Goal: Task Accomplishment & Management: Manage account settings

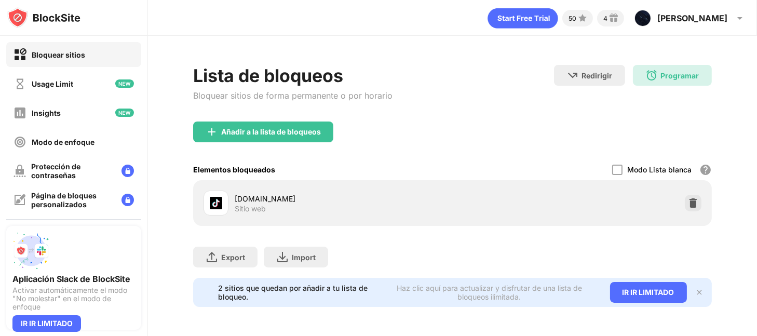
click at [698, 291] on img at bounding box center [699, 292] width 8 height 8
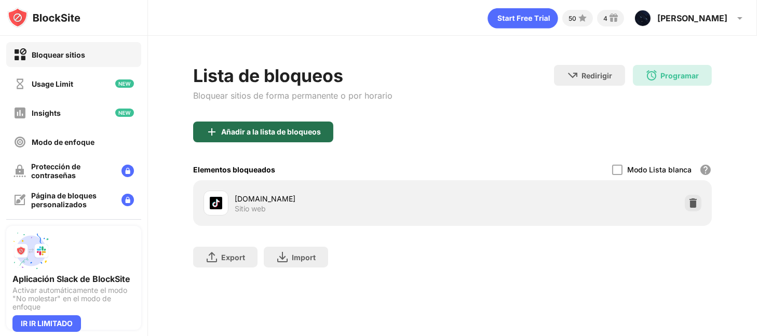
click at [279, 136] on div "Añadir a la lista de bloqueos" at bounding box center [271, 132] width 100 height 8
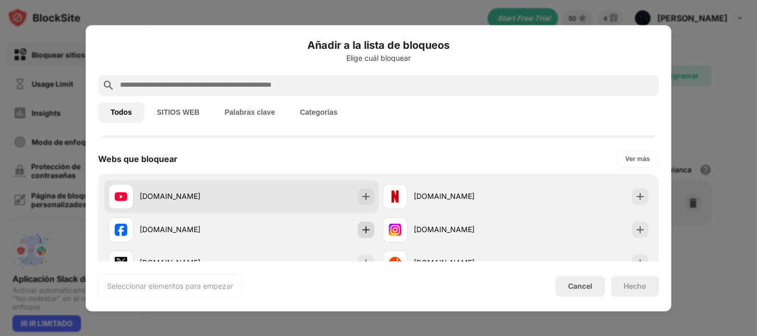
scroll to position [208, 0]
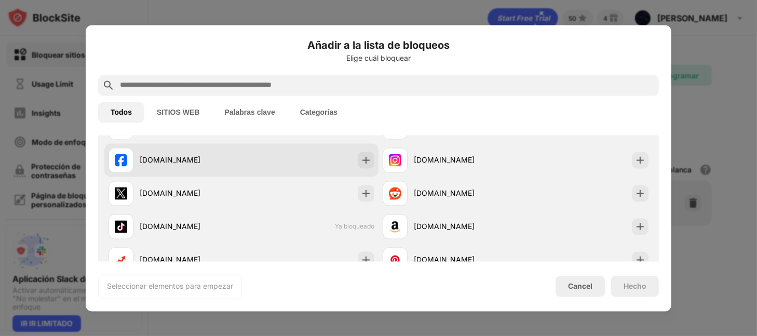
click at [156, 171] on div "[DOMAIN_NAME]" at bounding box center [175, 159] width 133 height 25
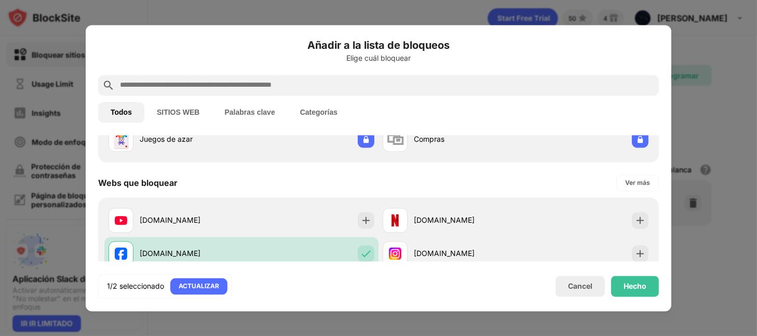
scroll to position [138, 0]
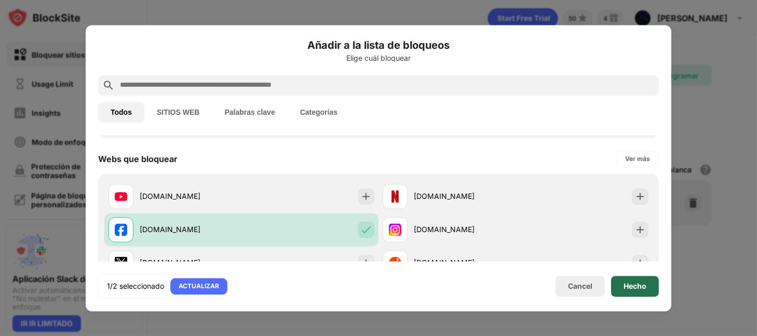
click at [640, 289] on div "Hecho" at bounding box center [635, 286] width 23 height 8
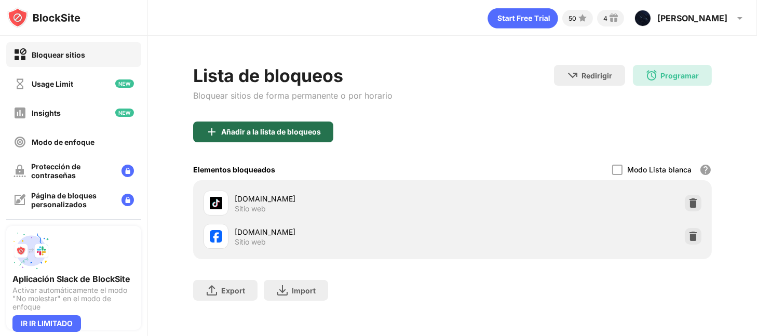
click at [285, 131] on div "Añadir a la lista de bloqueos" at bounding box center [271, 132] width 100 height 8
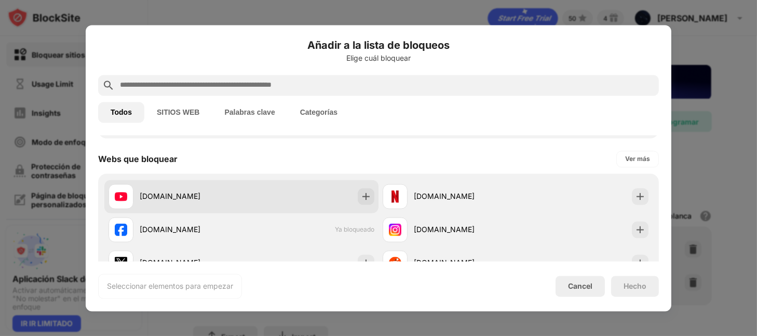
click at [211, 206] on div "[DOMAIN_NAME]" at bounding box center [175, 196] width 133 height 25
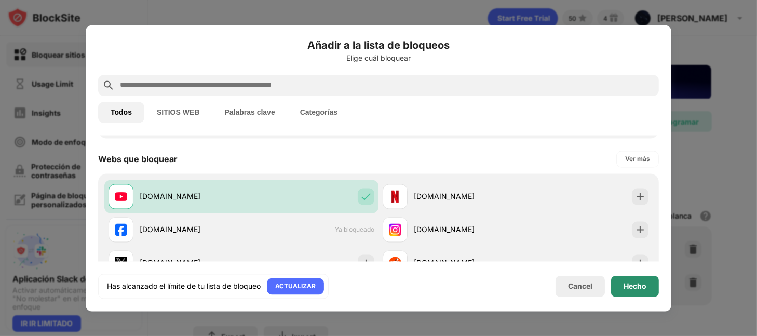
click at [629, 290] on div "Hecho" at bounding box center [635, 286] width 23 height 8
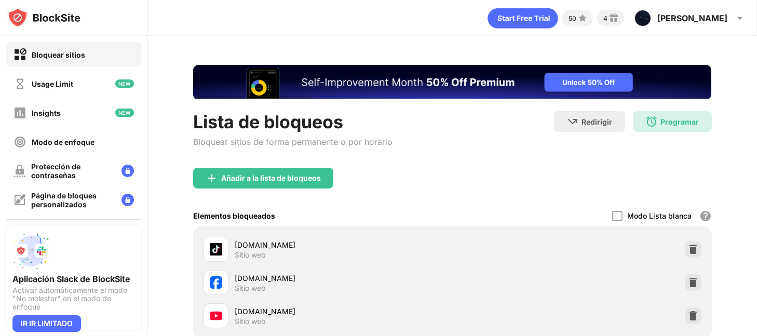
scroll to position [69, 0]
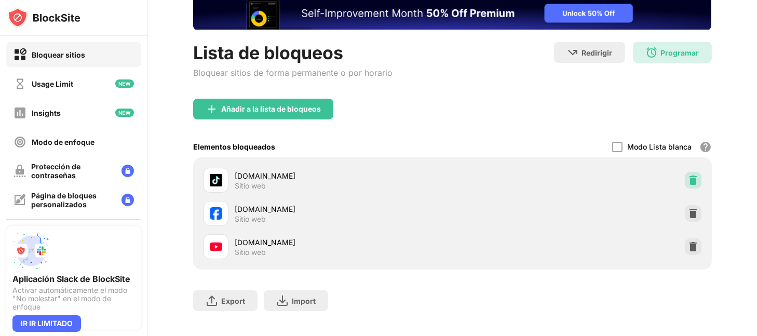
click at [688, 179] on img at bounding box center [693, 180] width 10 height 10
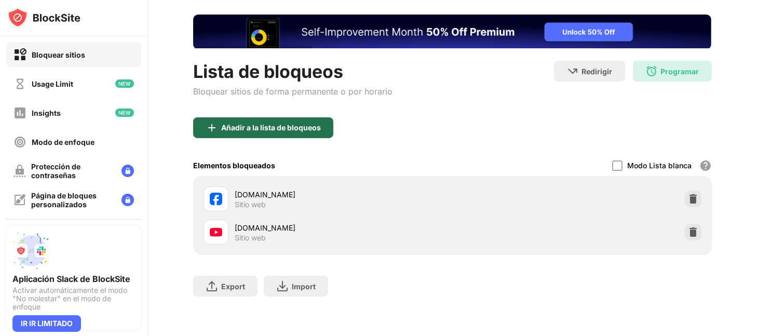
click at [282, 124] on div "Añadir a la lista de bloqueos" at bounding box center [271, 128] width 100 height 8
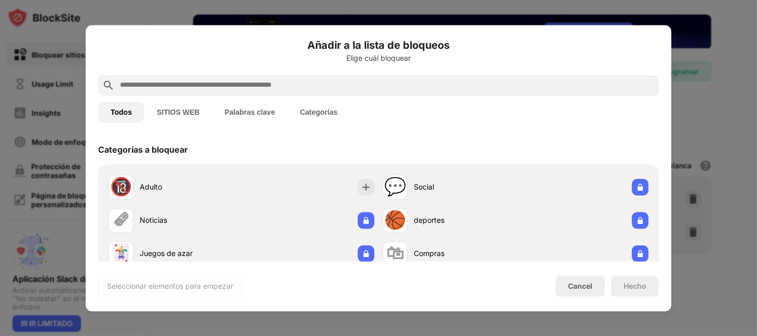
click at [181, 84] on input "text" at bounding box center [387, 85] width 536 height 12
click at [187, 114] on button "SITIOS WEB" at bounding box center [177, 112] width 67 height 21
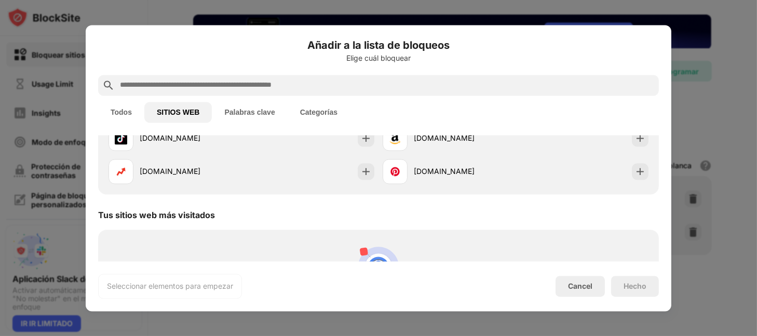
scroll to position [44, 0]
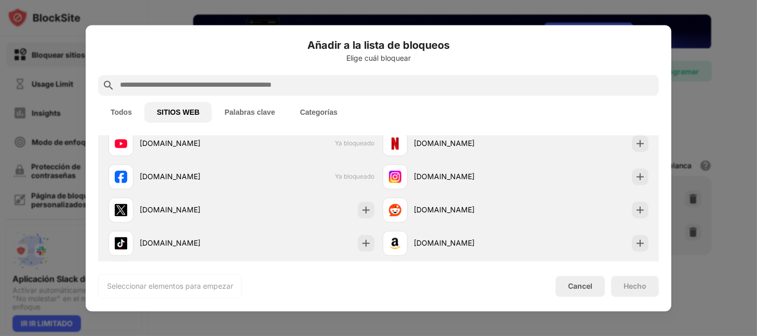
click at [156, 88] on input "text" at bounding box center [387, 85] width 536 height 12
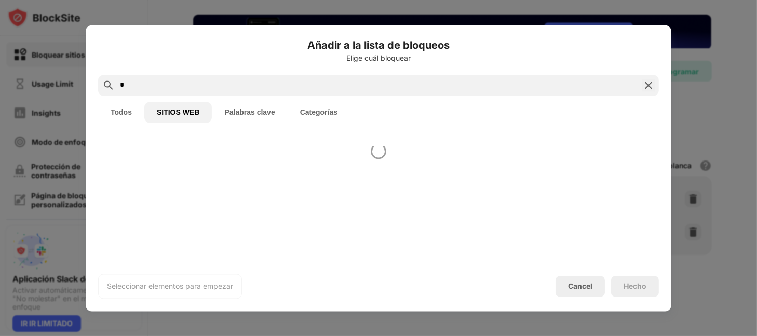
scroll to position [0, 0]
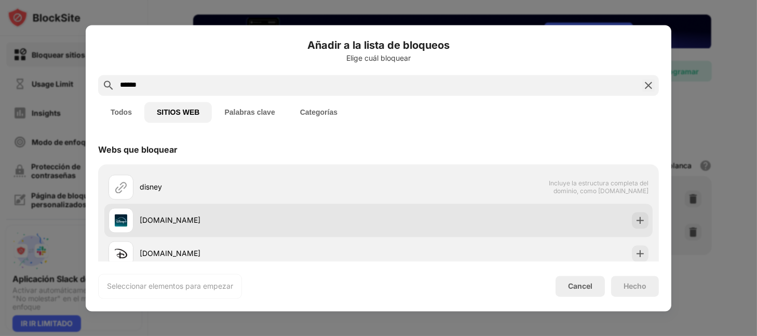
type input "******"
click at [207, 224] on div "[DOMAIN_NAME]" at bounding box center [259, 220] width 239 height 11
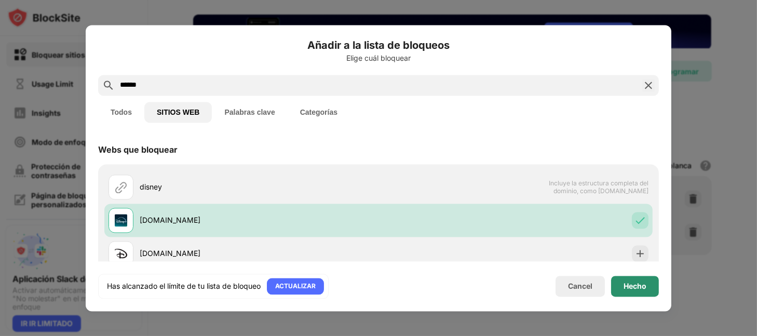
click at [632, 282] on div "Hecho" at bounding box center [635, 286] width 23 height 8
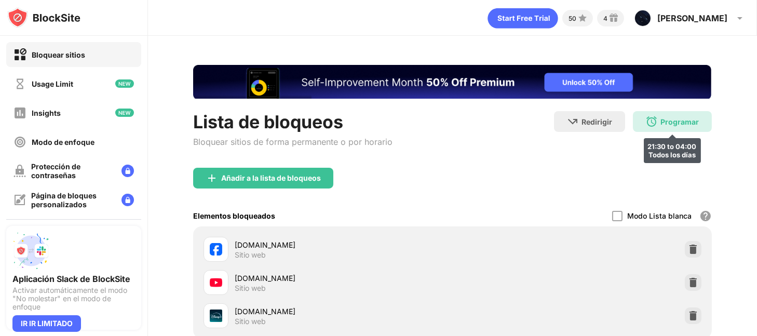
click at [645, 120] on img at bounding box center [651, 121] width 12 height 12
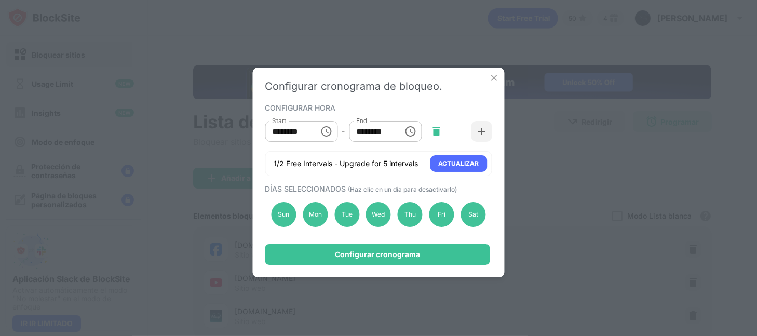
click at [435, 130] on img at bounding box center [436, 131] width 10 height 10
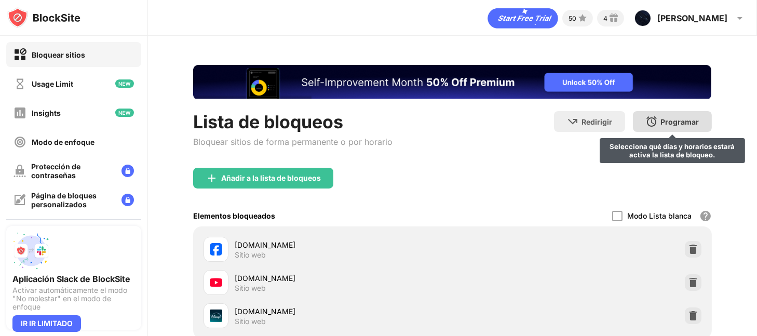
click at [677, 120] on div "Programar" at bounding box center [680, 121] width 38 height 9
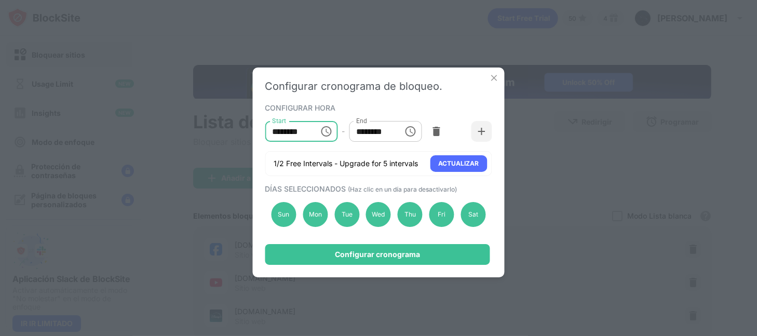
click at [283, 137] on input "********" at bounding box center [288, 131] width 47 height 21
click at [327, 132] on icon "Choose time, selected time is 10:00 AM" at bounding box center [326, 131] width 12 height 12
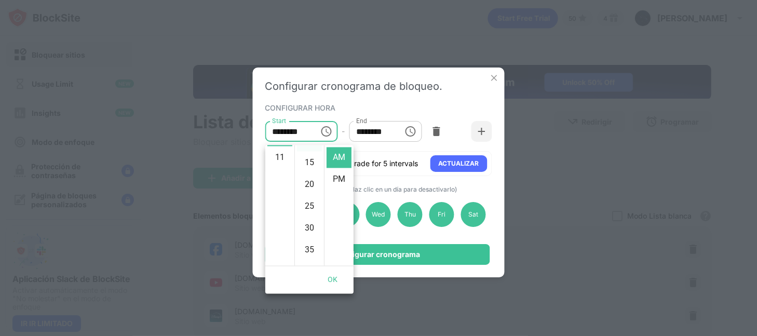
scroll to position [138, 0]
click at [275, 168] on li "11" at bounding box center [279, 157] width 25 height 21
click at [285, 135] on input "********" at bounding box center [288, 131] width 47 height 21
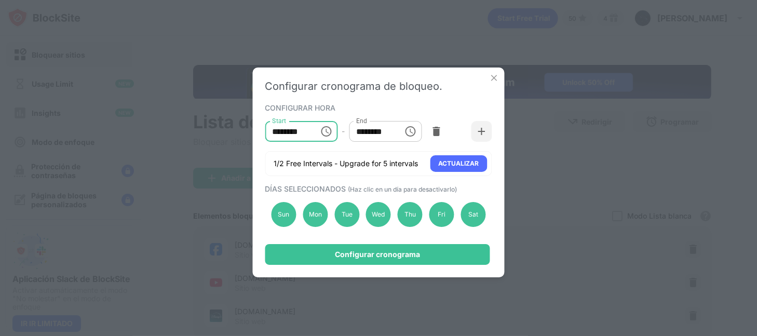
click at [280, 132] on input "********" at bounding box center [288, 131] width 47 height 21
click at [284, 134] on input "********" at bounding box center [288, 131] width 47 height 21
click at [284, 135] on input "********" at bounding box center [288, 131] width 47 height 21
type input "********"
click at [370, 136] on input "********" at bounding box center [372, 131] width 47 height 21
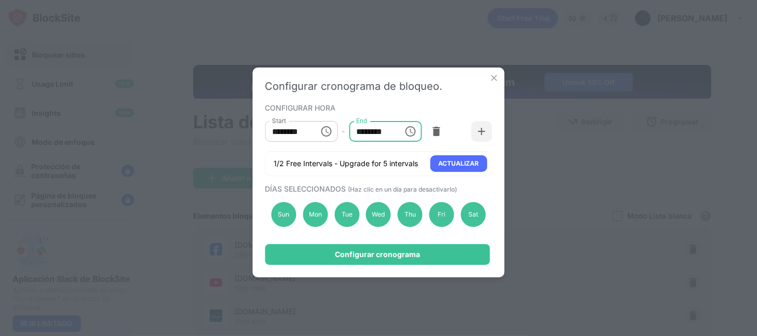
click at [368, 136] on input "********" at bounding box center [372, 131] width 47 height 21
click at [405, 133] on icon "Choose time, selected time is 1:00 PM" at bounding box center [410, 131] width 12 height 12
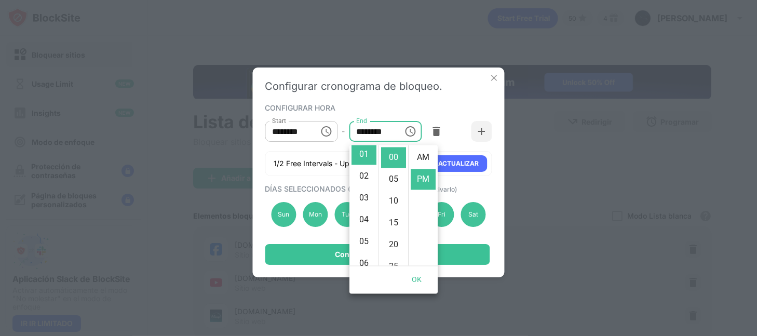
scroll to position [25, 0]
click at [363, 230] on li "04" at bounding box center [363, 219] width 25 height 21
type input "********"
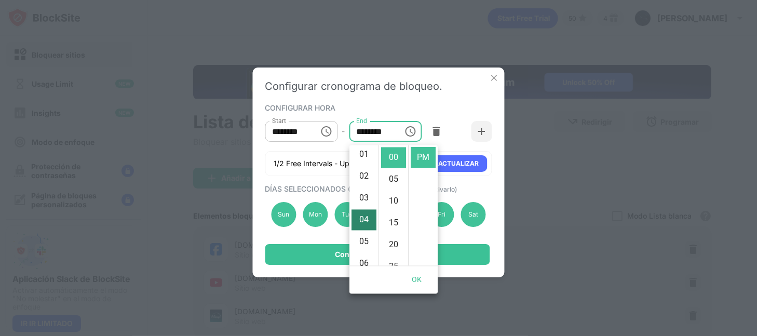
scroll to position [100, 0]
click at [421, 162] on li "PM" at bounding box center [423, 157] width 25 height 21
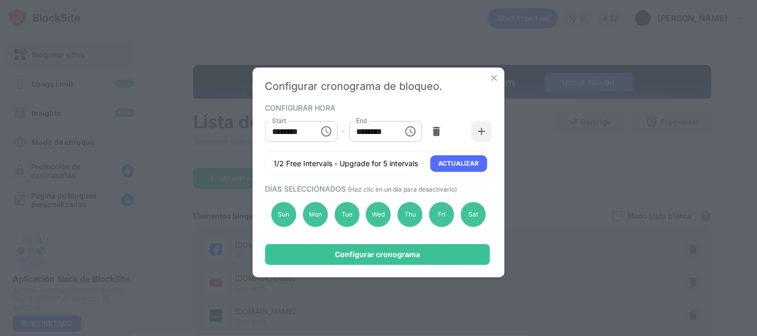
click at [303, 136] on input "********" at bounding box center [288, 131] width 47 height 21
click at [328, 135] on icon "Choose time, selected time is 5:00 AM" at bounding box center [326, 131] width 12 height 12
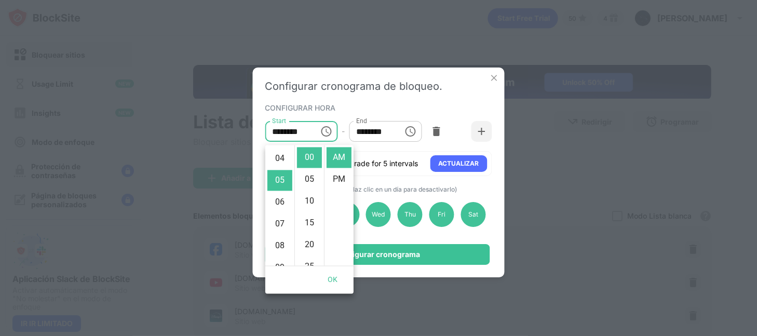
scroll to position [55, 0]
click at [279, 177] on li "03" at bounding box center [279, 167] width 25 height 21
click at [331, 183] on li "PM" at bounding box center [339, 179] width 25 height 21
type input "********"
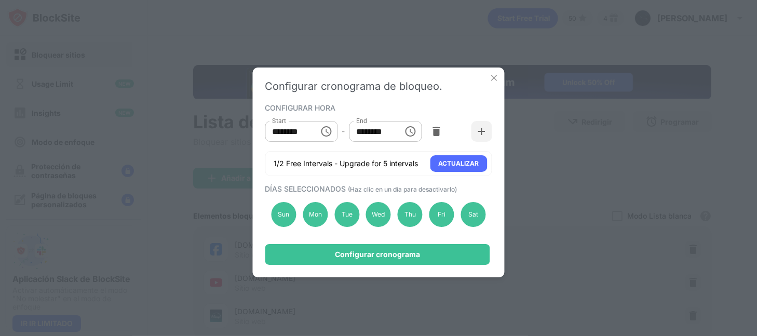
scroll to position [25, 0]
click at [408, 135] on icon "Choose time, selected time is 4:00 PM" at bounding box center [410, 131] width 12 height 12
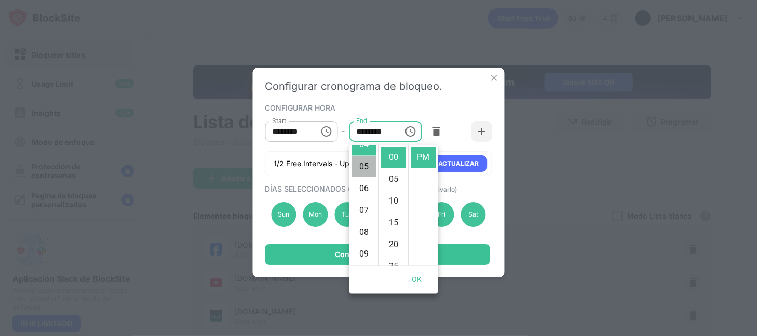
click at [362, 177] on li "05" at bounding box center [363, 166] width 25 height 21
type input "********"
click at [417, 163] on li "PM" at bounding box center [423, 157] width 25 height 21
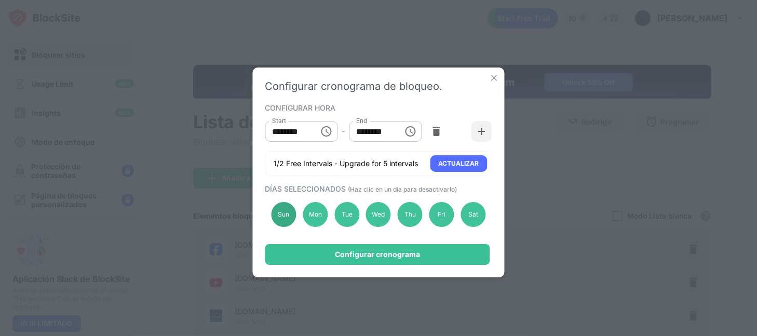
click at [283, 214] on div "Sun" at bounding box center [284, 214] width 25 height 25
click at [479, 132] on img at bounding box center [482, 131] width 10 height 10
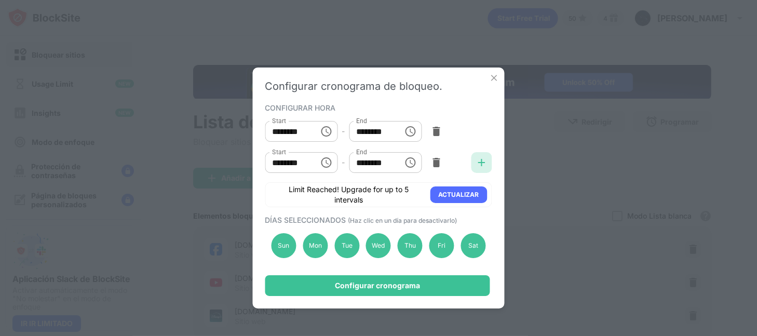
click at [484, 165] on img at bounding box center [482, 162] width 10 height 10
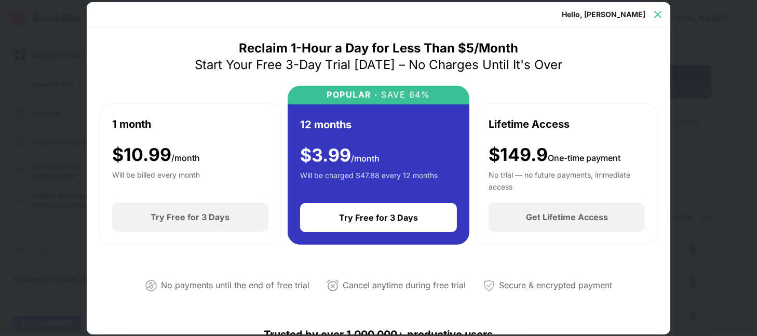
click at [655, 11] on img at bounding box center [658, 14] width 10 height 10
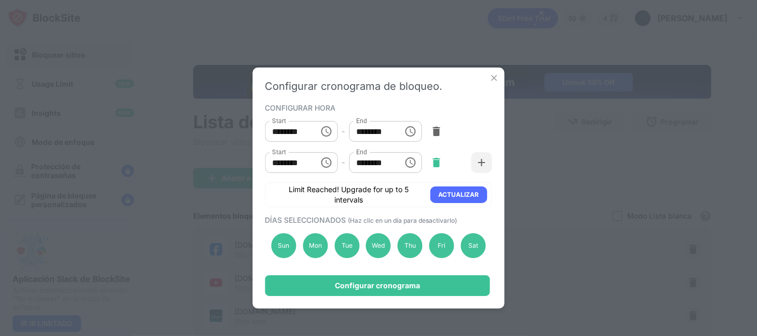
click at [436, 163] on img at bounding box center [436, 162] width 10 height 10
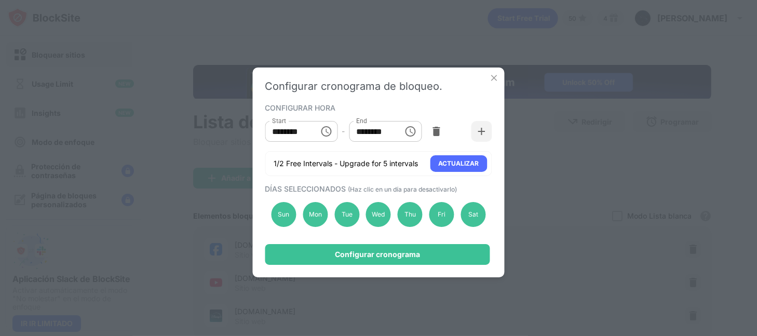
click at [441, 163] on div "ACTUALIZAR" at bounding box center [459, 163] width 40 height 10
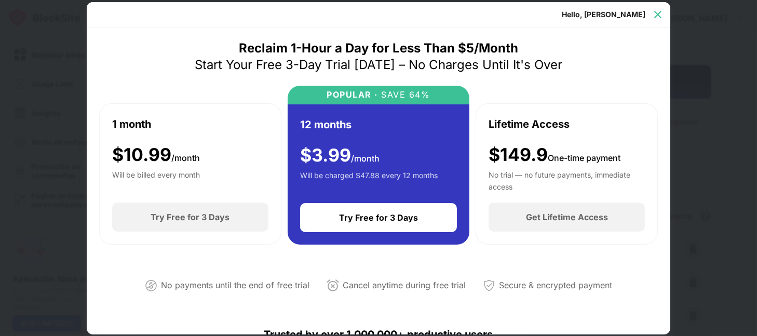
click at [656, 12] on img at bounding box center [658, 14] width 10 height 10
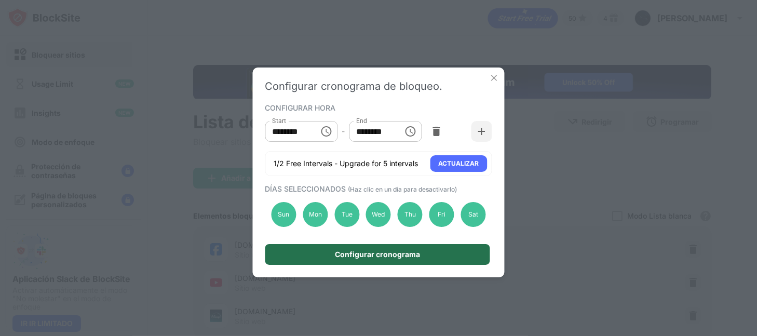
click at [415, 258] on div "Configurar cronograma" at bounding box center [377, 254] width 85 height 8
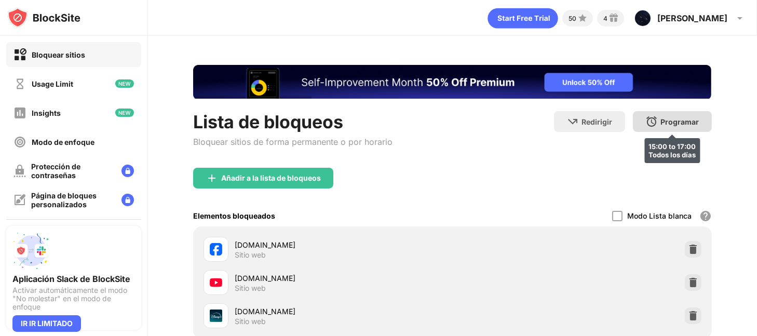
click at [661, 118] on div "Programar" at bounding box center [680, 121] width 38 height 9
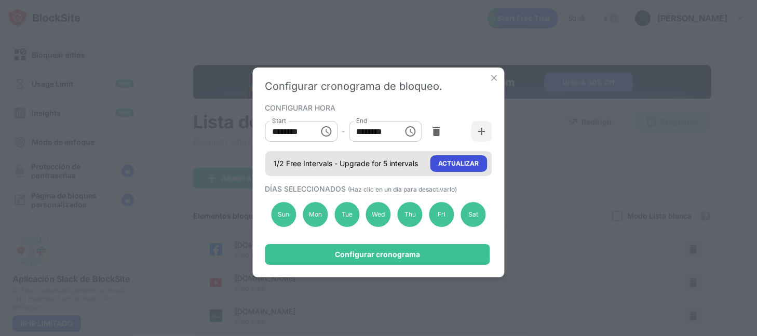
click at [450, 160] on div "ACTUALIZAR" at bounding box center [459, 163] width 40 height 10
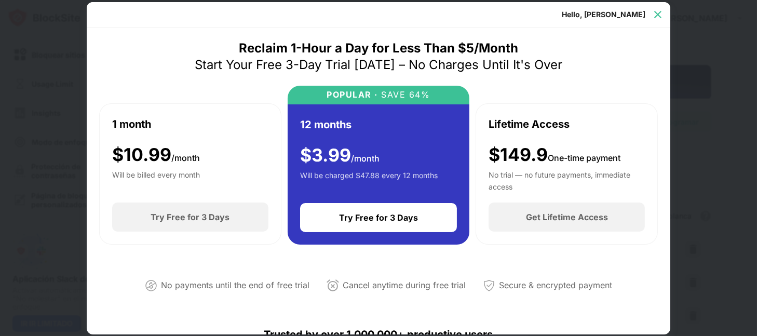
click at [658, 18] on img at bounding box center [658, 14] width 10 height 10
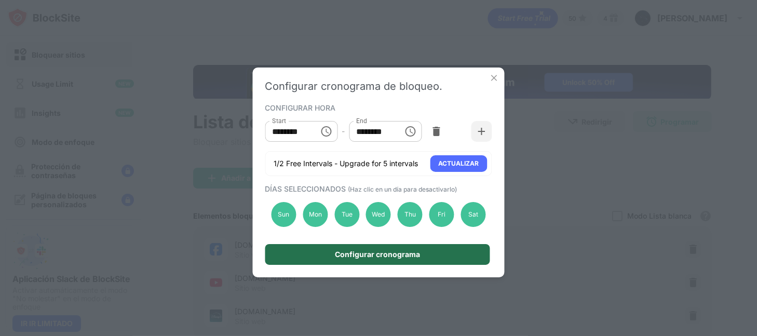
click at [396, 252] on div "Configurar cronograma" at bounding box center [377, 254] width 85 height 8
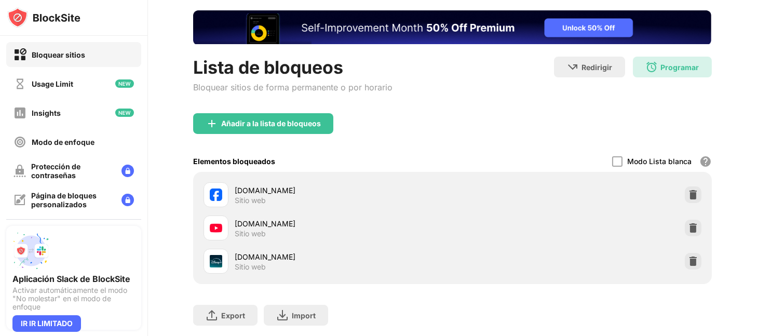
scroll to position [94, 0]
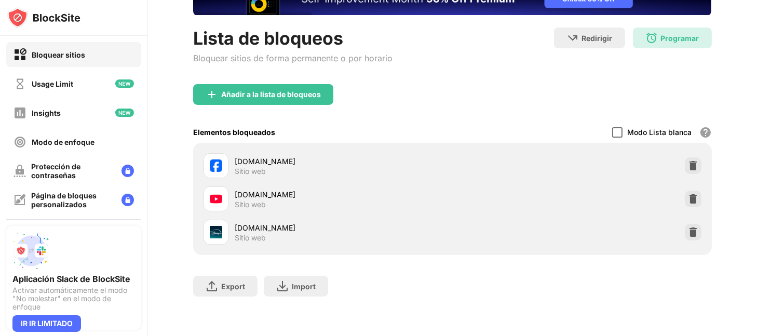
click at [612, 127] on div at bounding box center [617, 132] width 10 height 10
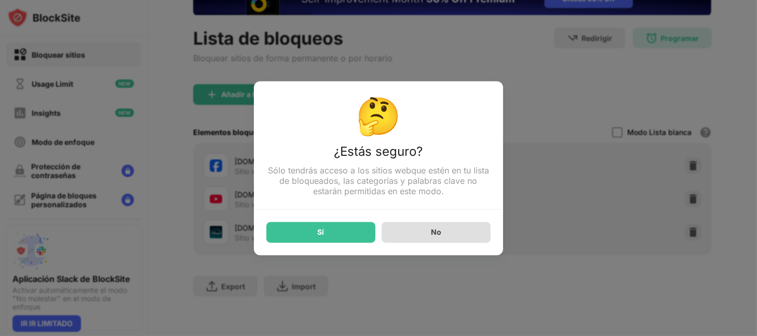
click at [453, 237] on div "No" at bounding box center [436, 232] width 109 height 21
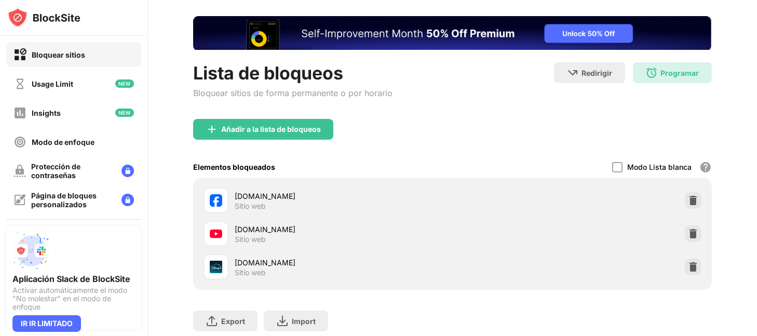
scroll to position [0, 0]
